Goal: Task Accomplishment & Management: Manage account settings

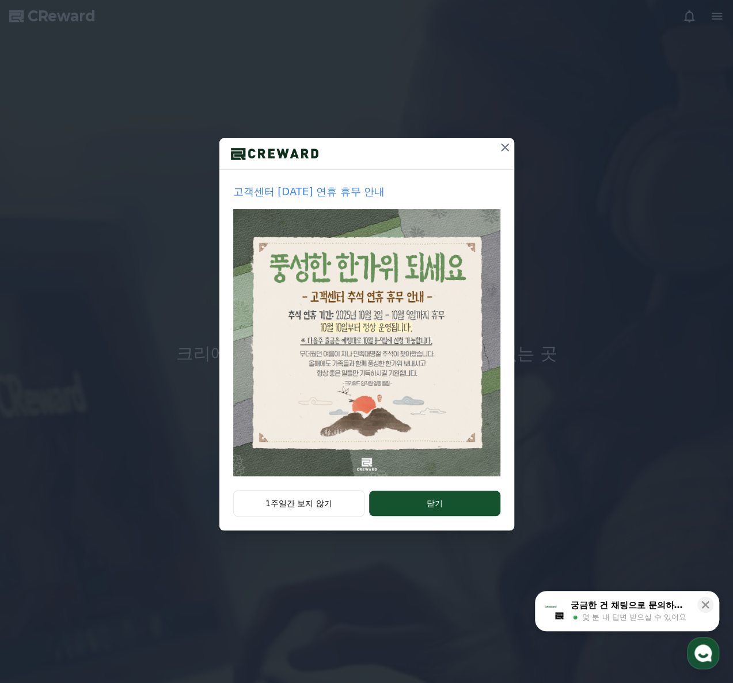
click at [311, 485] on div "고객센터 [DATE] 연휴 휴무 안내" at bounding box center [366, 330] width 295 height 320
click at [316, 506] on button "1주일간 보지 않기" at bounding box center [299, 503] width 132 height 26
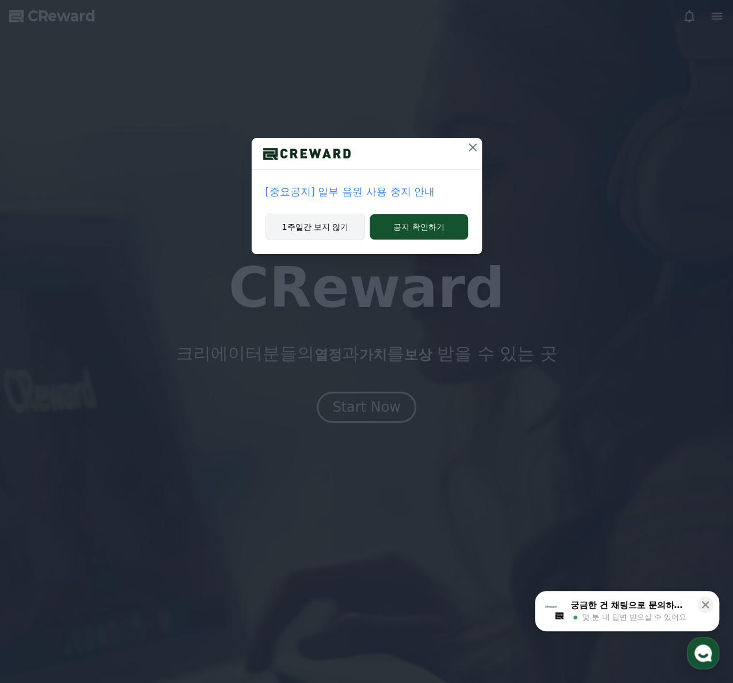
click at [338, 234] on button "1주일간 보지 않기" at bounding box center [315, 227] width 100 height 26
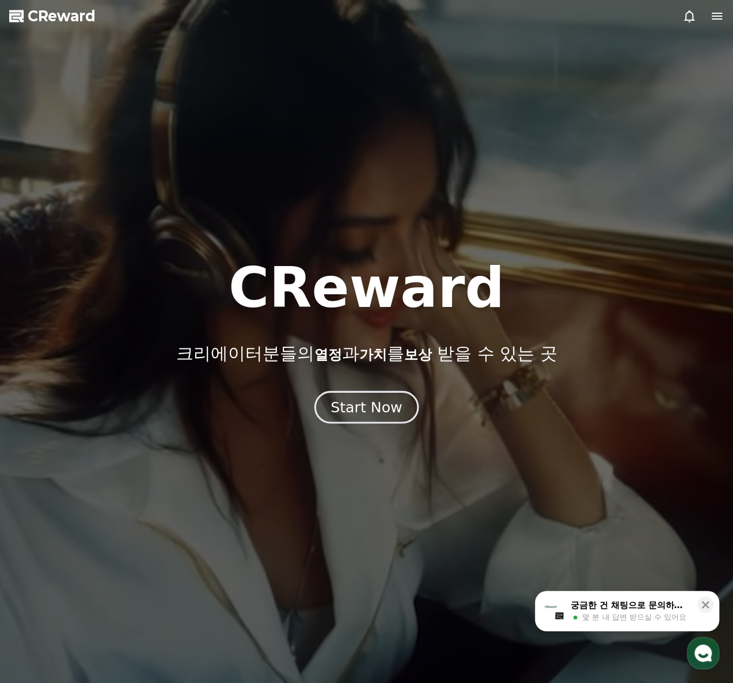
click at [361, 402] on div "Start Now" at bounding box center [365, 407] width 71 height 20
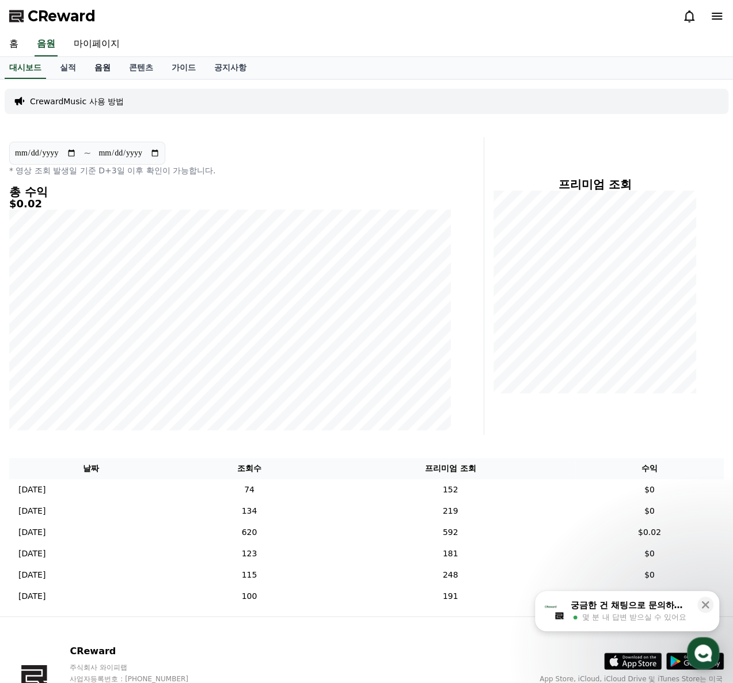
click at [107, 68] on link "음원" at bounding box center [102, 68] width 35 height 22
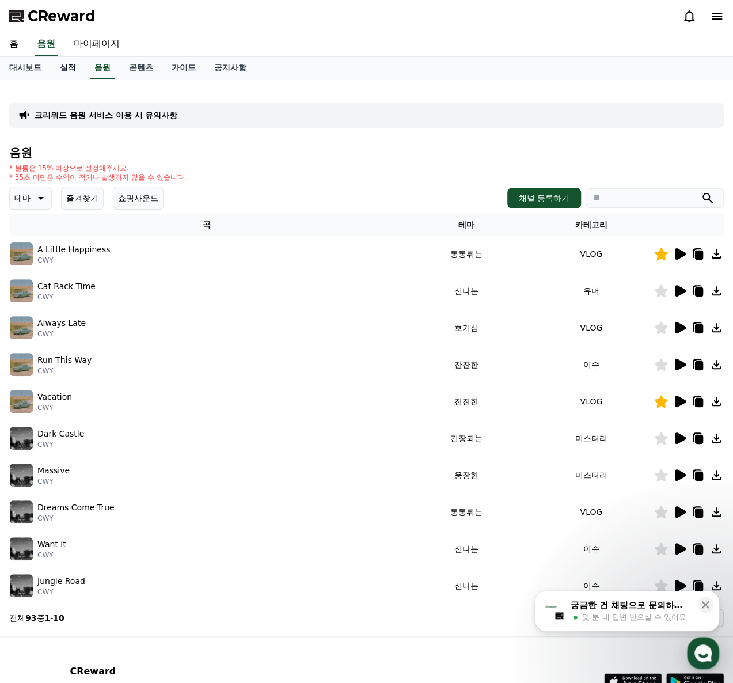
click at [78, 68] on link "실적" at bounding box center [68, 68] width 35 height 22
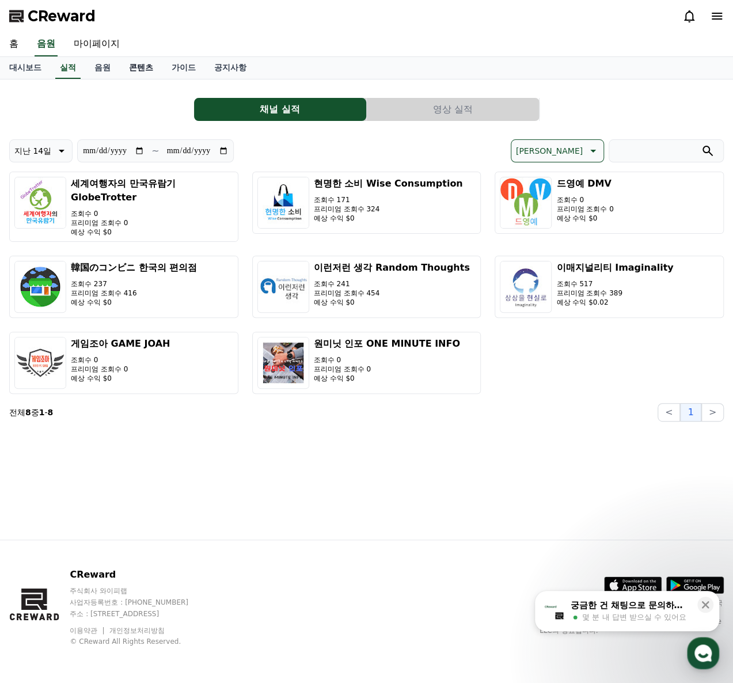
click at [136, 64] on link "콘텐츠" at bounding box center [141, 68] width 43 height 22
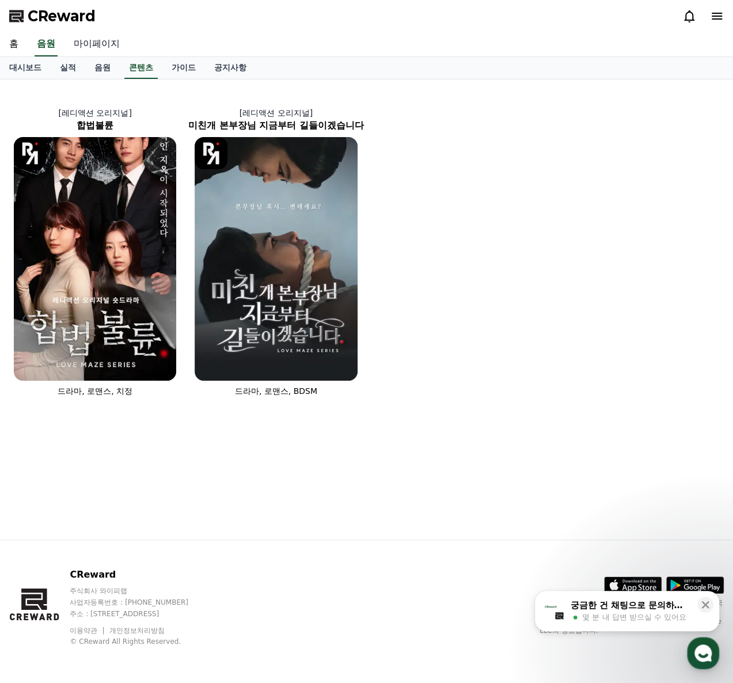
click at [96, 56] on div "CReward 홈 음원 마이페이지 대시보드 실적 음원 콘텐츠 가이드 공지사항 [레디액션 오리지널] 합법불륜 드라마, 로맨스, 치정 [레디액션 …" at bounding box center [366, 341] width 733 height 683
click at [98, 47] on link "마이페이지" at bounding box center [96, 44] width 64 height 24
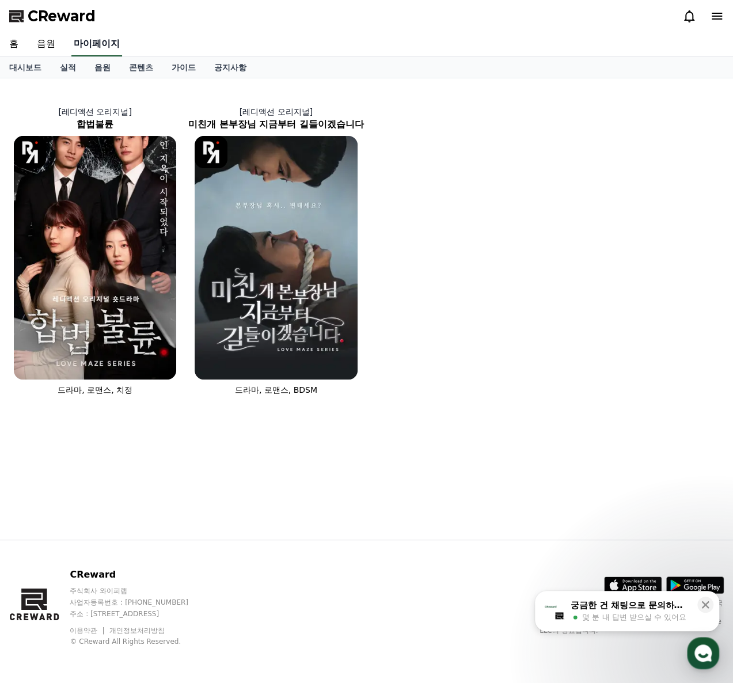
select select "**********"
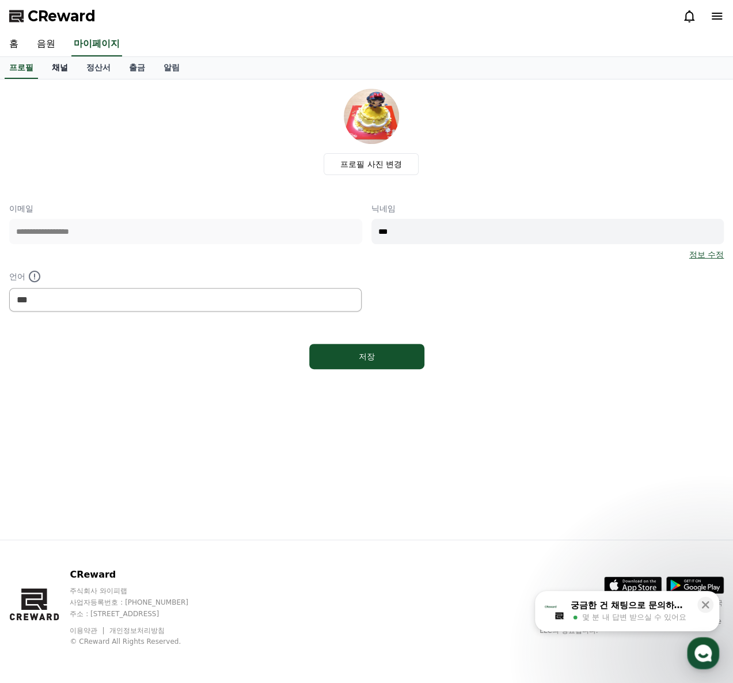
click at [70, 71] on link "채널" at bounding box center [60, 68] width 35 height 22
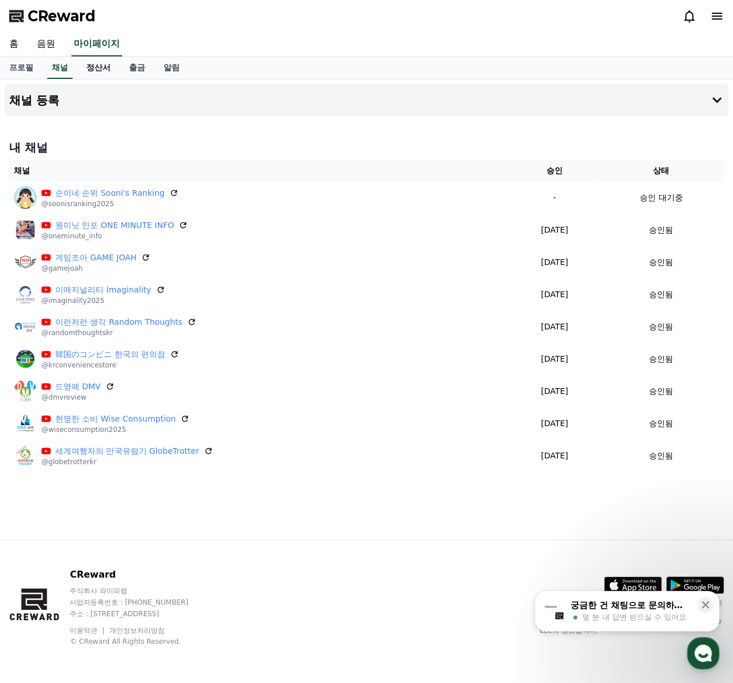
drag, startPoint x: 89, startPoint y: 72, endPoint x: 99, endPoint y: 74, distance: 10.6
click at [89, 72] on link "정산서" at bounding box center [98, 68] width 43 height 22
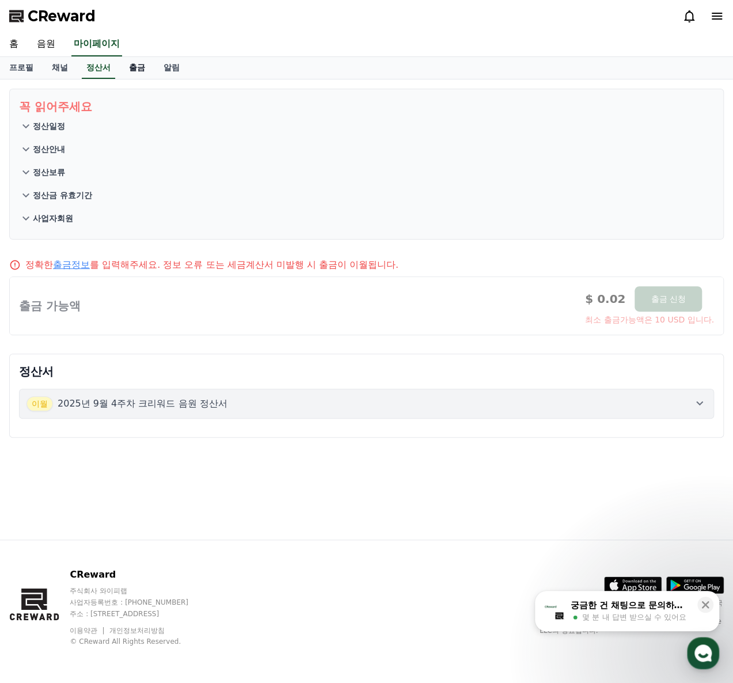
click at [129, 68] on link "출금" at bounding box center [137, 68] width 35 height 22
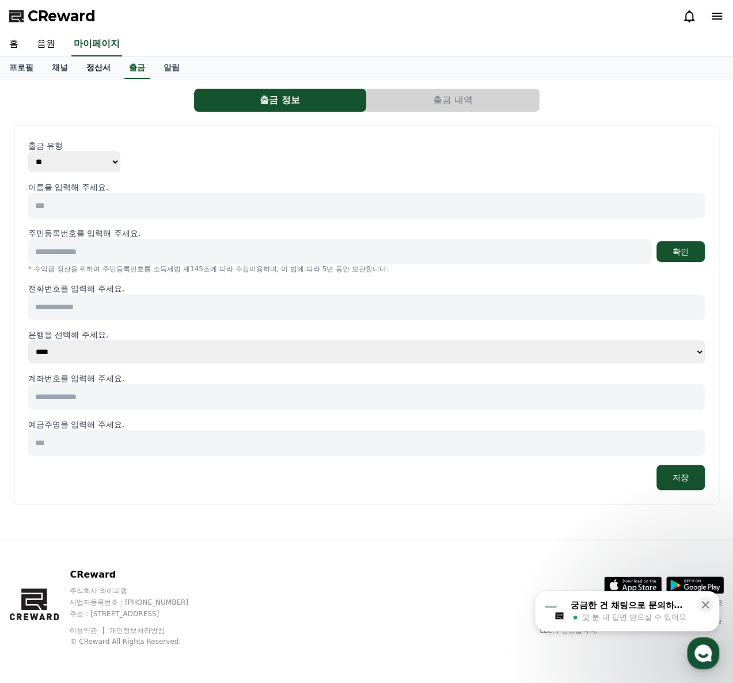
click at [100, 73] on link "정산서" at bounding box center [98, 68] width 43 height 22
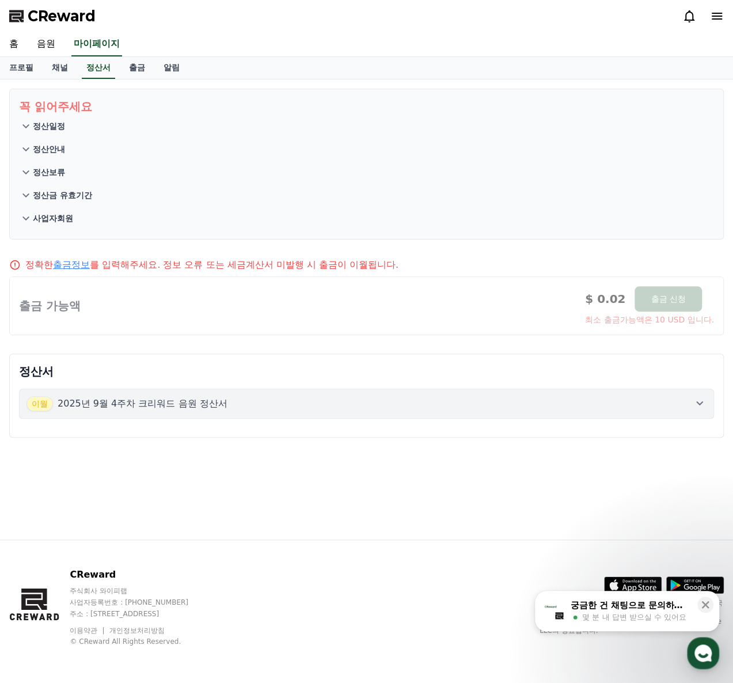
click at [279, 410] on button "[DATE]년 9월 4주차 크리워드 음원 정산서" at bounding box center [366, 403] width 695 height 30
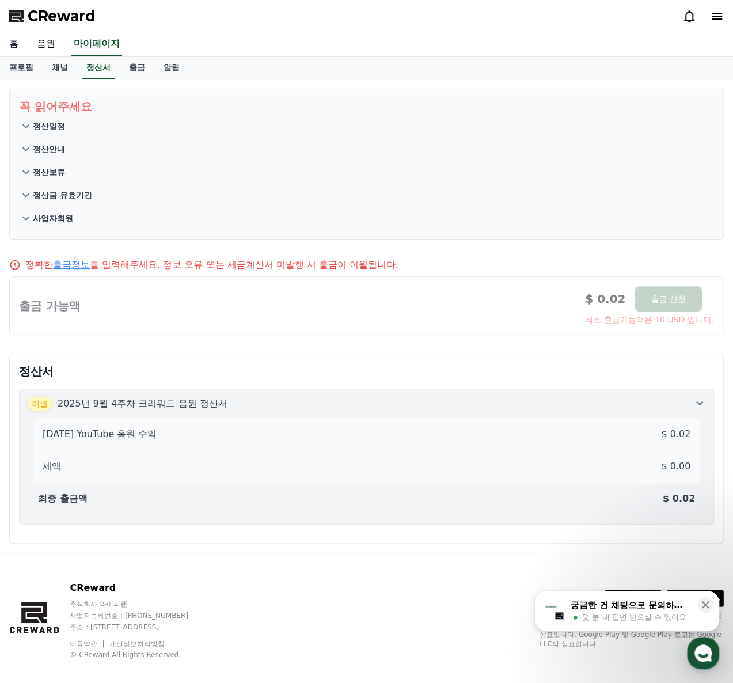
click at [20, 48] on link "홈" at bounding box center [14, 44] width 28 height 24
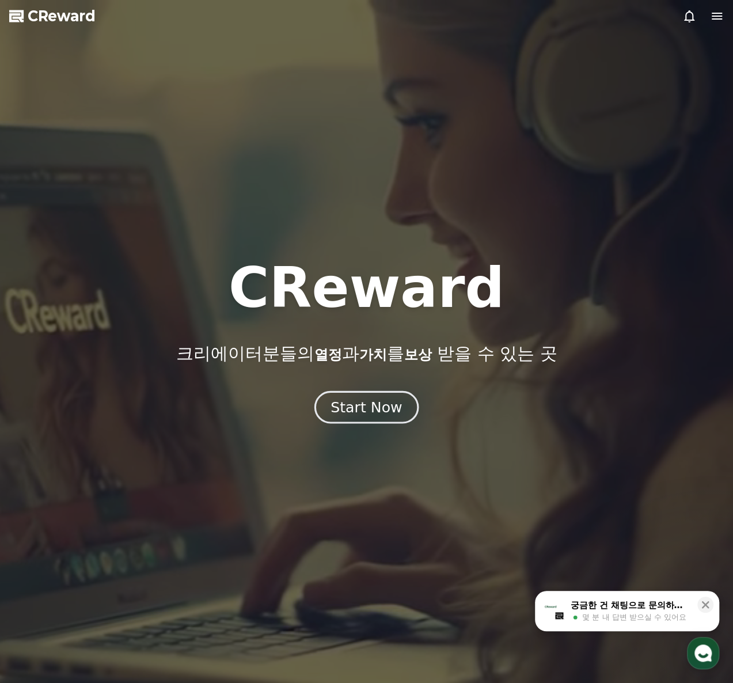
click at [369, 412] on div "Start Now" at bounding box center [365, 407] width 71 height 20
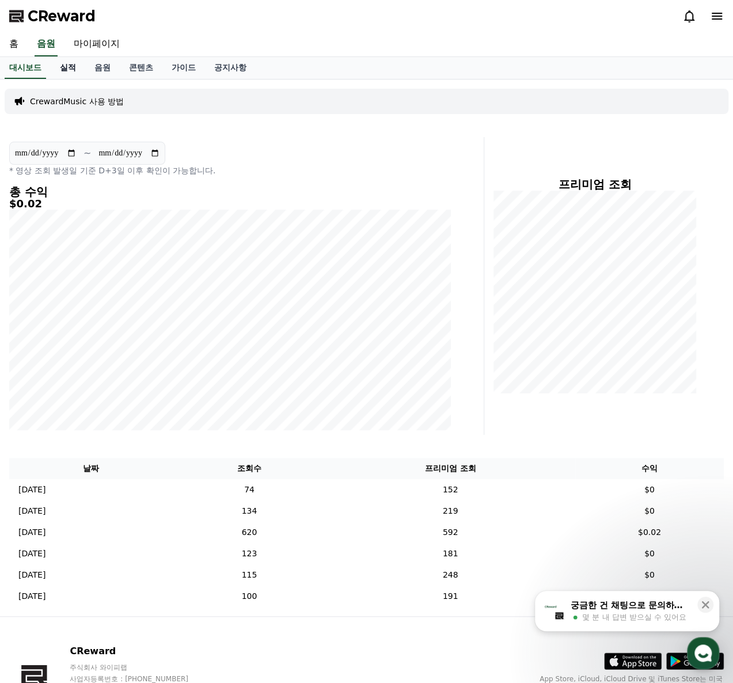
click at [67, 75] on link "실적" at bounding box center [68, 68] width 35 height 22
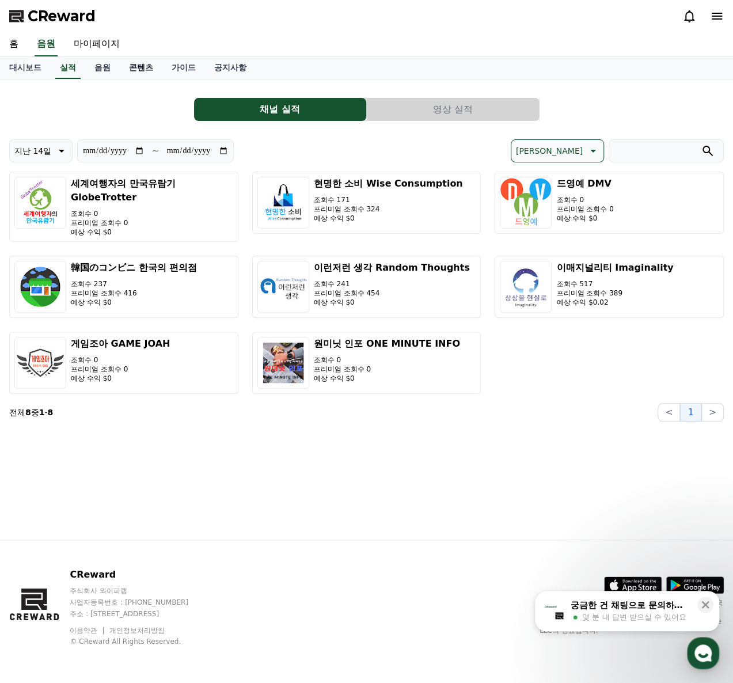
click at [136, 66] on link "콘텐츠" at bounding box center [141, 68] width 43 height 22
click at [152, 70] on link "콘텐츠" at bounding box center [140, 68] width 33 height 22
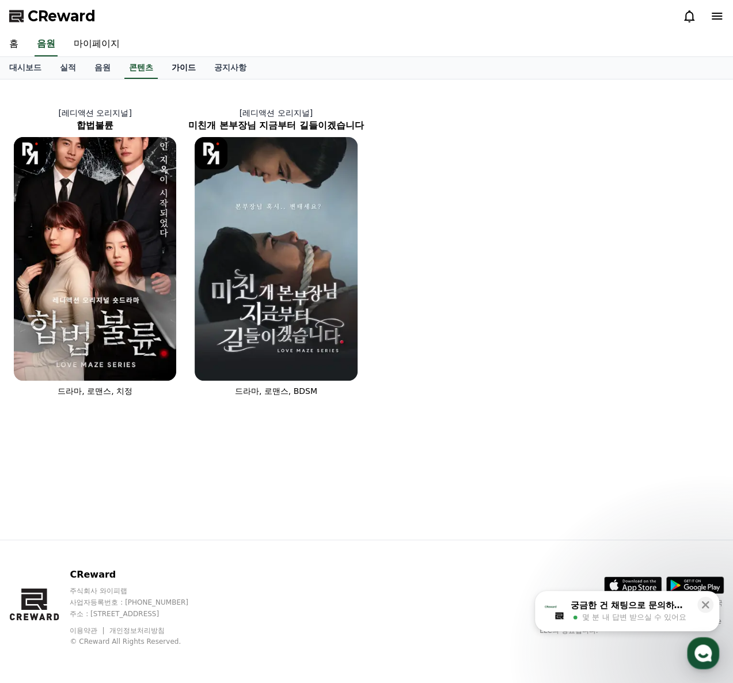
click at [190, 71] on link "가이드" at bounding box center [183, 68] width 43 height 22
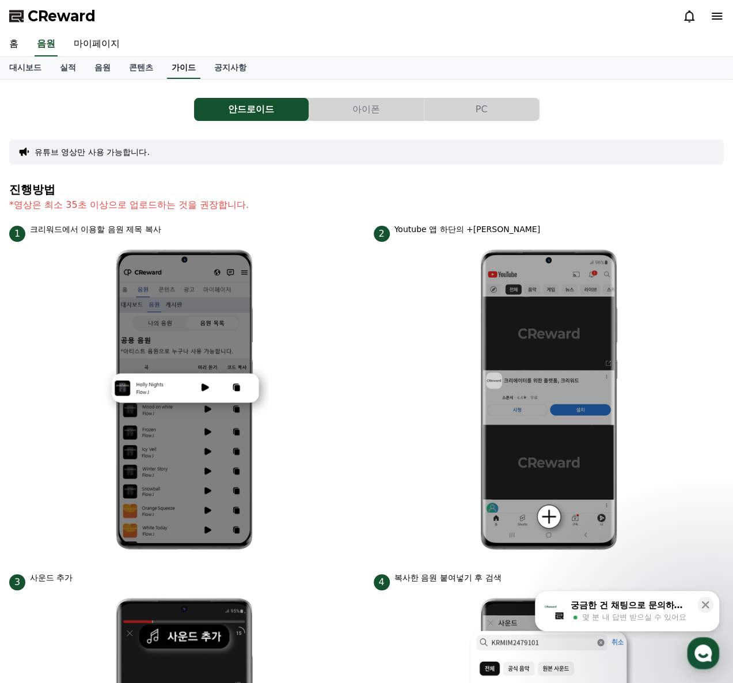
click at [168, 65] on link "가이드" at bounding box center [183, 68] width 33 height 22
click at [154, 62] on link "콘텐츠" at bounding box center [141, 68] width 43 height 22
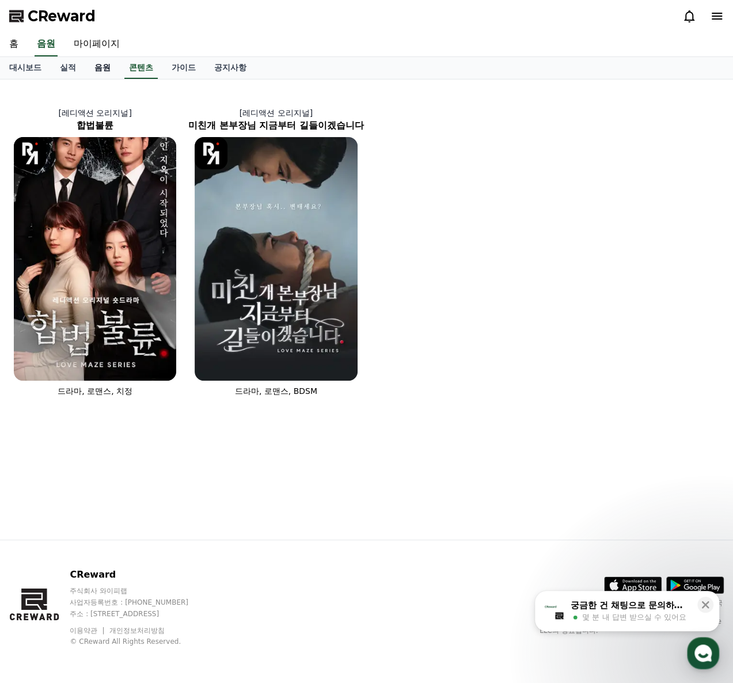
click at [117, 72] on link "음원" at bounding box center [102, 68] width 35 height 22
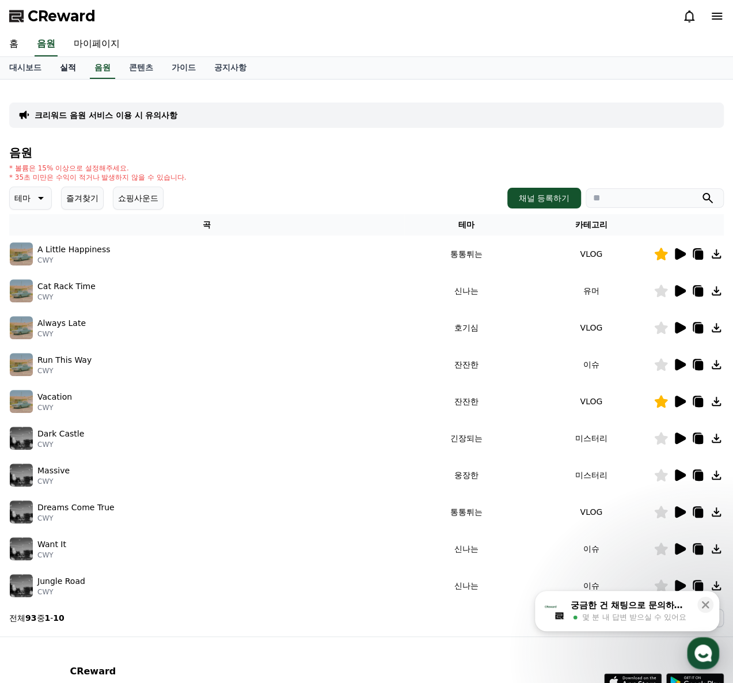
click at [68, 69] on link "실적" at bounding box center [68, 68] width 35 height 22
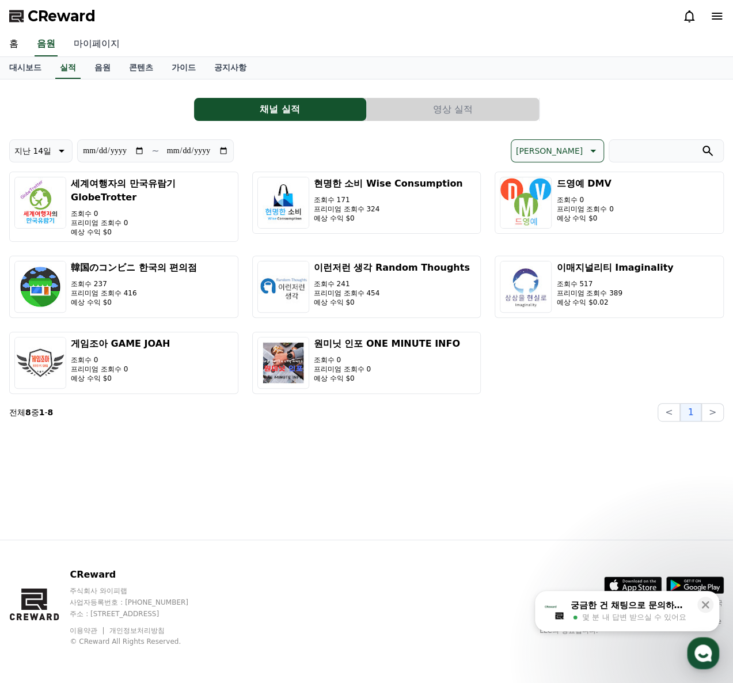
click at [96, 51] on link "마이페이지" at bounding box center [96, 44] width 64 height 24
select select "**********"
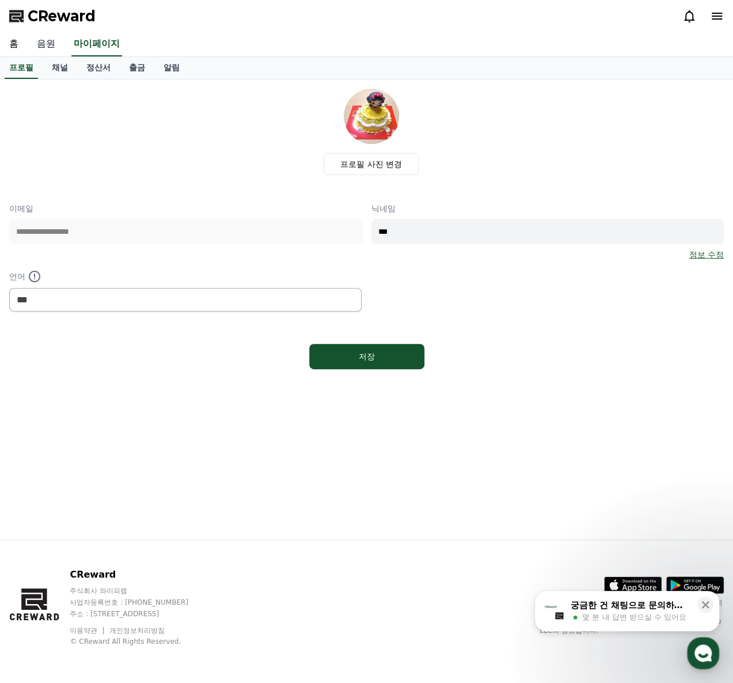
click at [47, 47] on link "음원" at bounding box center [46, 44] width 37 height 24
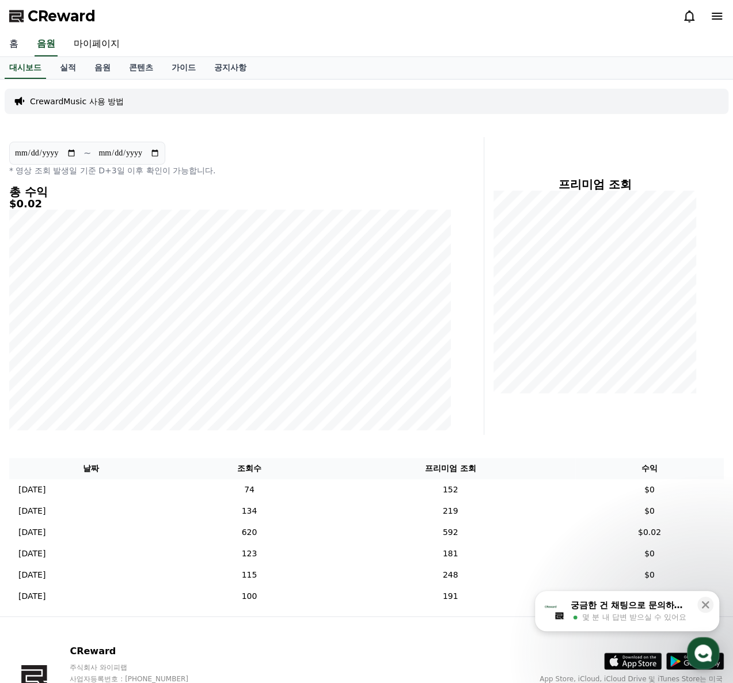
click at [25, 44] on link "홈" at bounding box center [14, 44] width 28 height 24
